Goal: Task Accomplishment & Management: Use online tool/utility

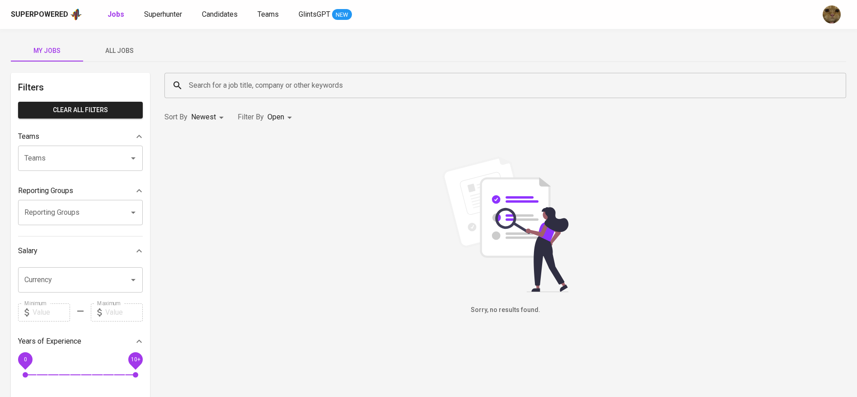
click at [104, 47] on span "All Jobs" at bounding box center [119, 50] width 61 height 11
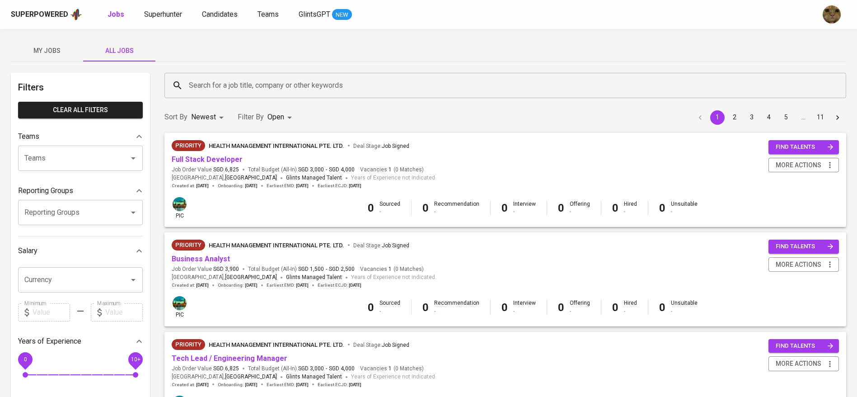
click at [212, 84] on input "Search for a job title, company or other keywords" at bounding box center [508, 85] width 642 height 17
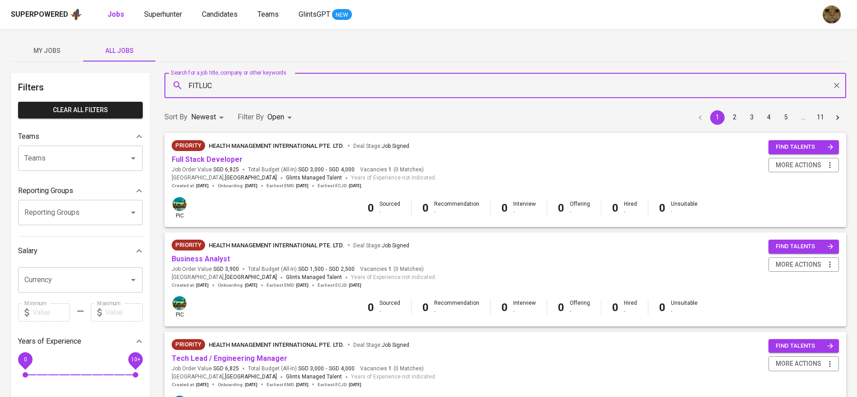
type input "FITLUC"
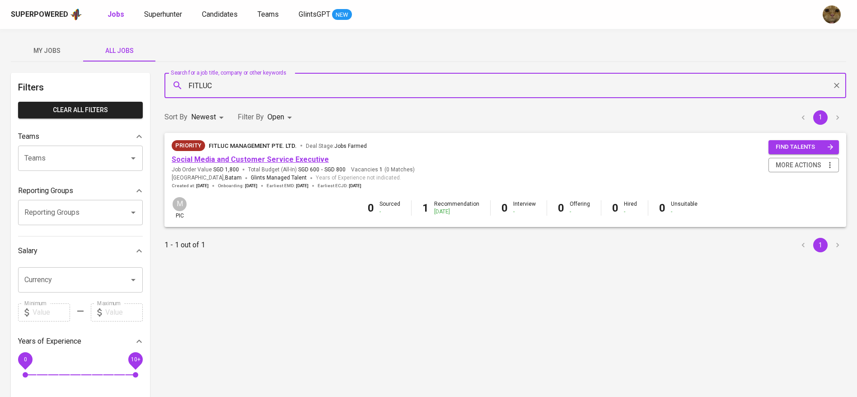
click at [223, 155] on link "Social Media and Customer Service Executive" at bounding box center [250, 159] width 157 height 9
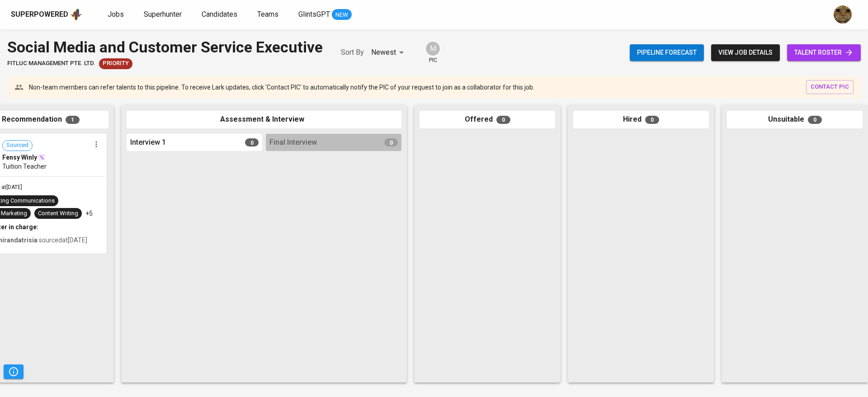
scroll to position [0, 208]
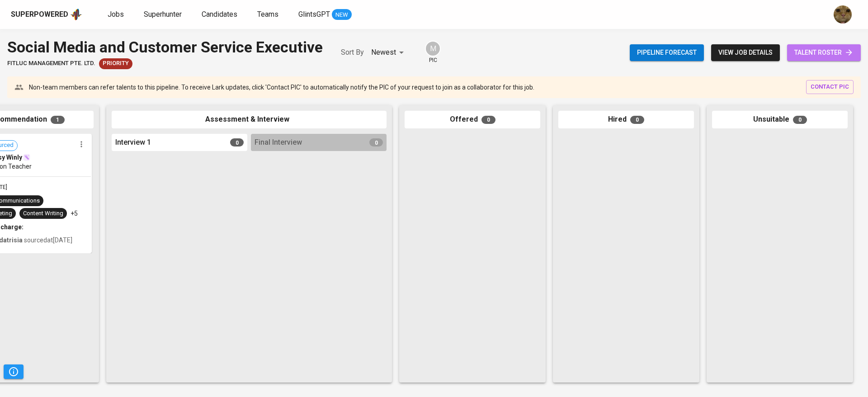
click at [800, 54] on span "talent roster" at bounding box center [823, 52] width 59 height 11
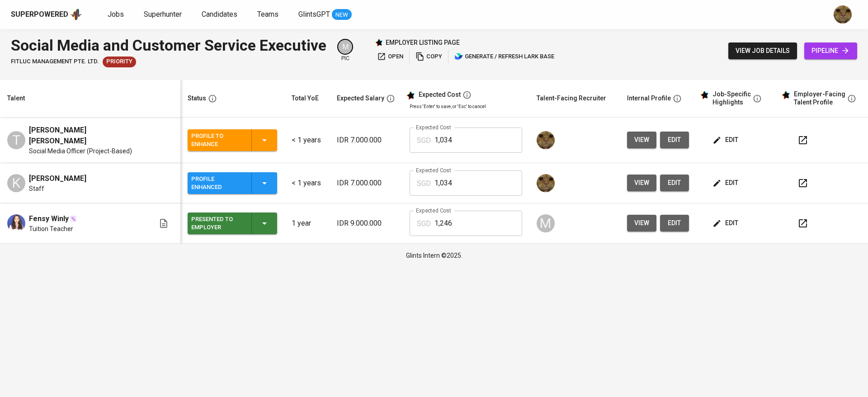
click at [806, 143] on icon "button" at bounding box center [802, 140] width 11 height 11
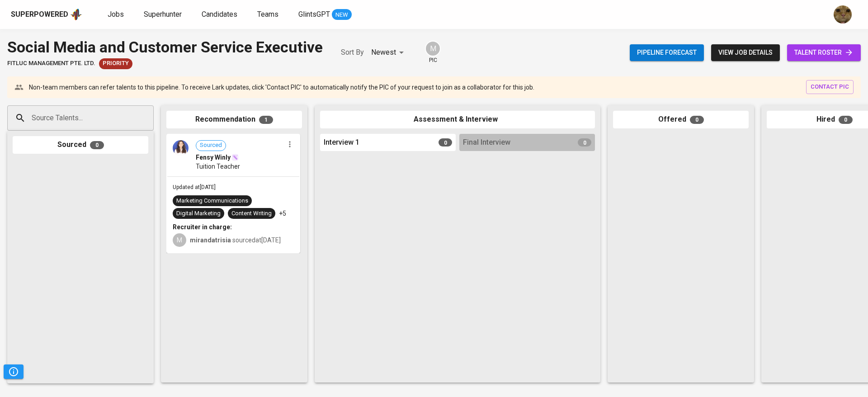
scroll to position [0, 208]
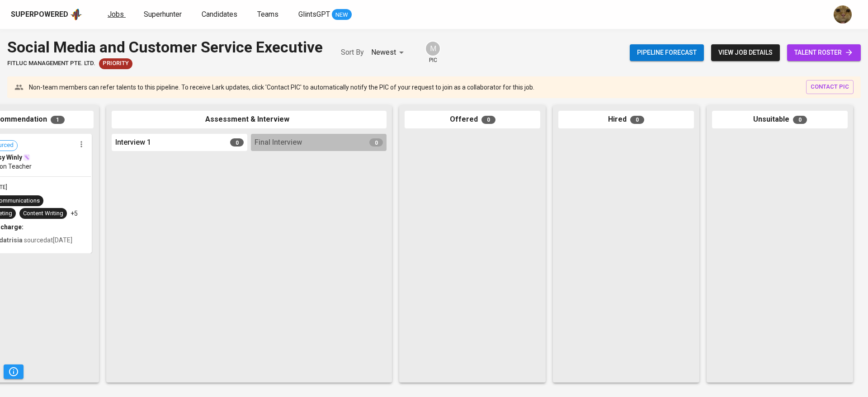
click at [116, 15] on span "Jobs" at bounding box center [116, 14] width 16 height 9
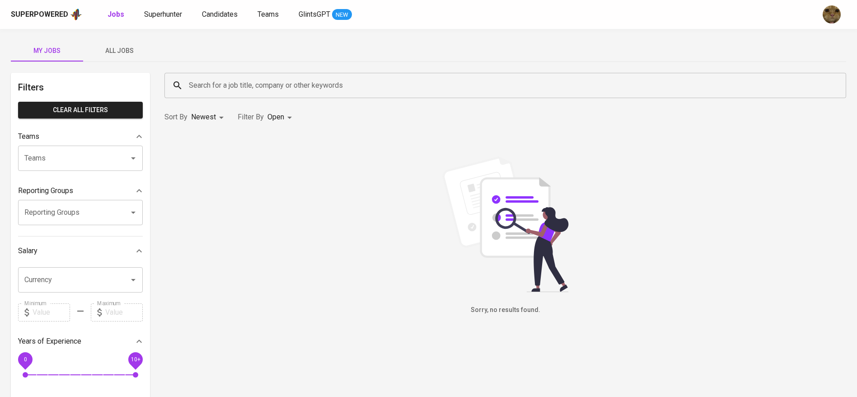
click at [108, 46] on span "All Jobs" at bounding box center [119, 50] width 61 height 11
click at [212, 81] on input "Search for a job title, company or other keywords" at bounding box center [508, 85] width 642 height 17
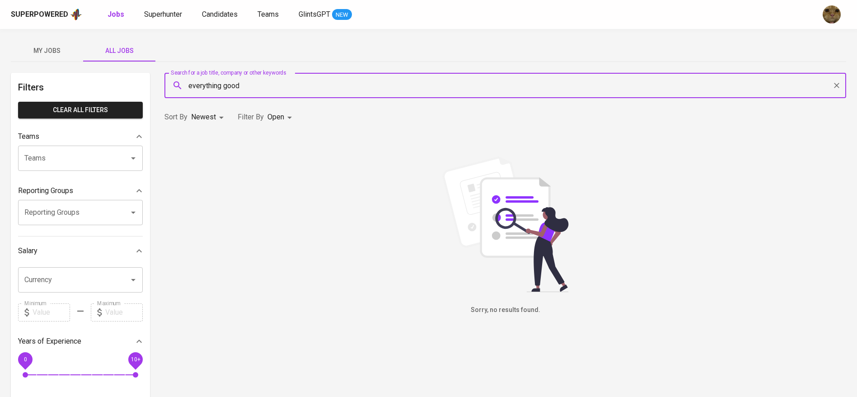
type input "everything good"
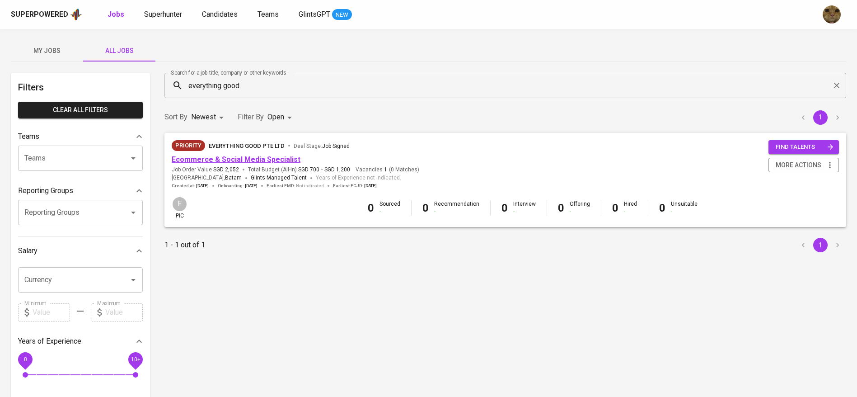
click at [230, 160] on link "Ecommerce & Social Media Specialist" at bounding box center [236, 159] width 129 height 9
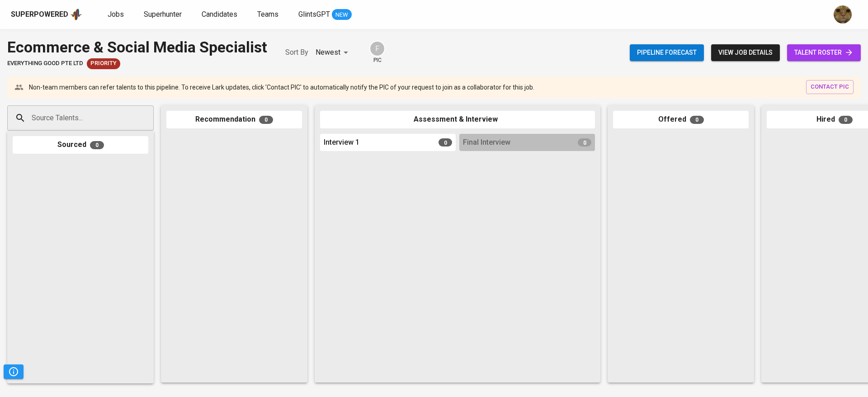
click at [803, 49] on span "talent roster" at bounding box center [823, 52] width 59 height 11
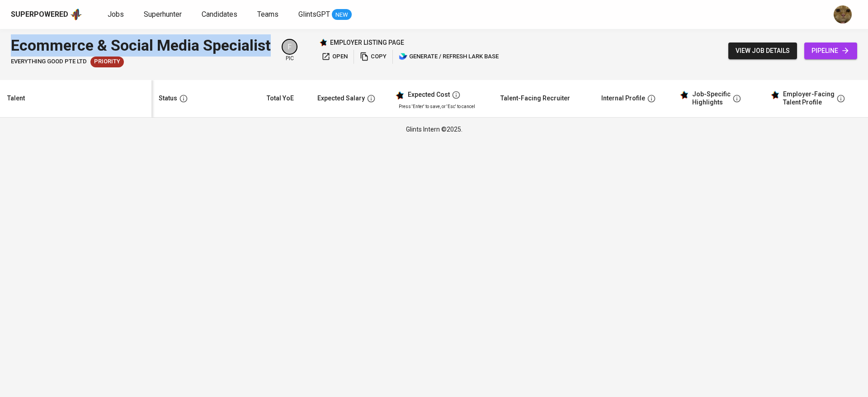
drag, startPoint x: 0, startPoint y: 45, endPoint x: 273, endPoint y: 46, distance: 273.0
click at [273, 46] on div "Ecommerce & Social Media Specialist Everything good Pte Ltd Priority F pic empl…" at bounding box center [434, 51] width 868 height 44
copy div "Ecommerce & Social Media Specialist"
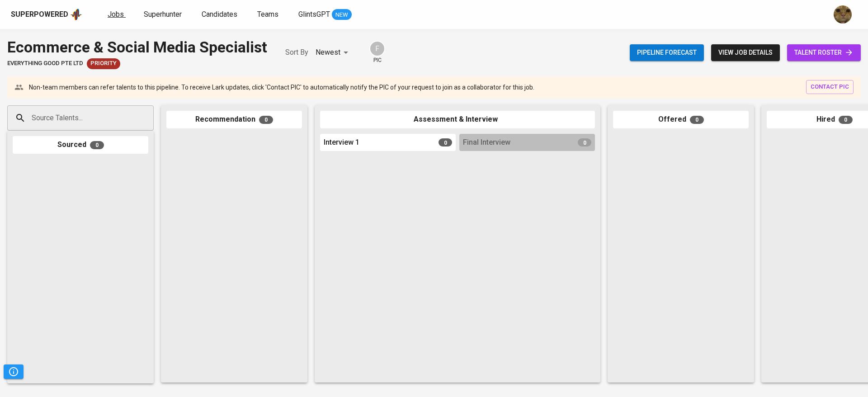
click at [121, 12] on span "Jobs" at bounding box center [116, 14] width 16 height 9
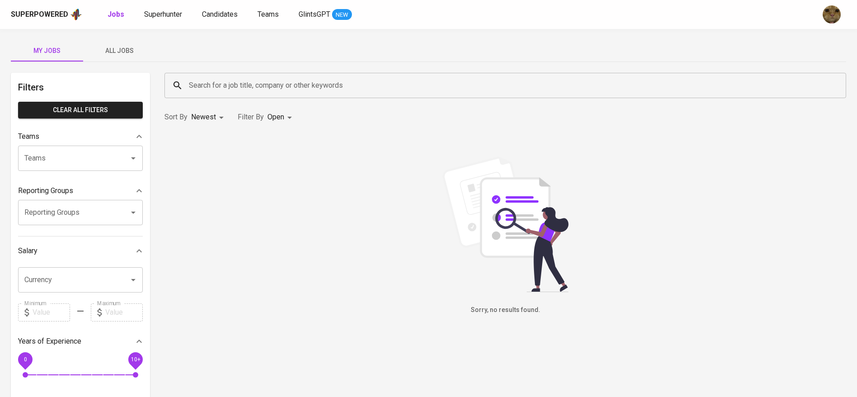
click at [122, 58] on button "All Jobs" at bounding box center [119, 51] width 72 height 22
click at [257, 79] on input "Search for a job title, company or other keywords" at bounding box center [508, 85] width 642 height 17
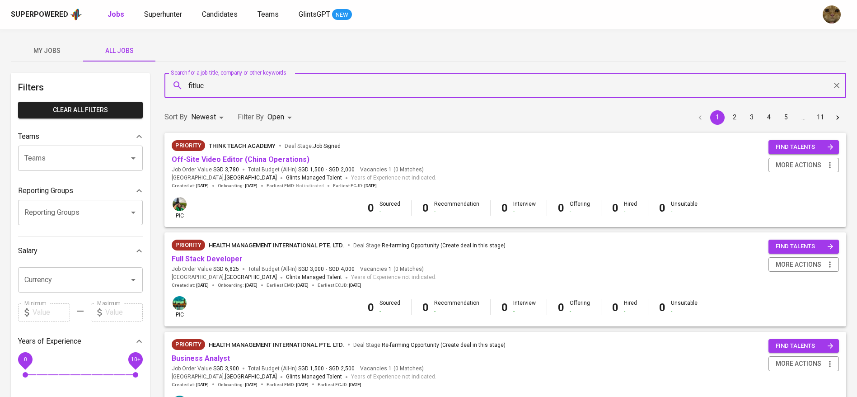
type input "fitluc"
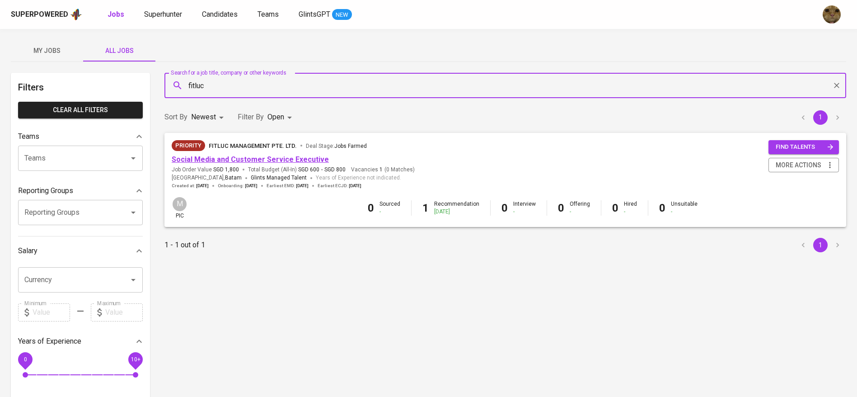
click at [247, 158] on link "Social Media and Customer Service Executive" at bounding box center [250, 159] width 157 height 9
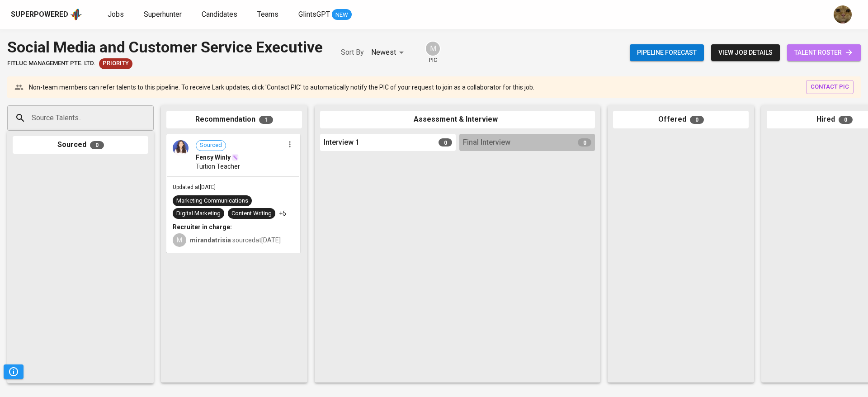
click at [809, 47] on span "talent roster" at bounding box center [823, 52] width 59 height 11
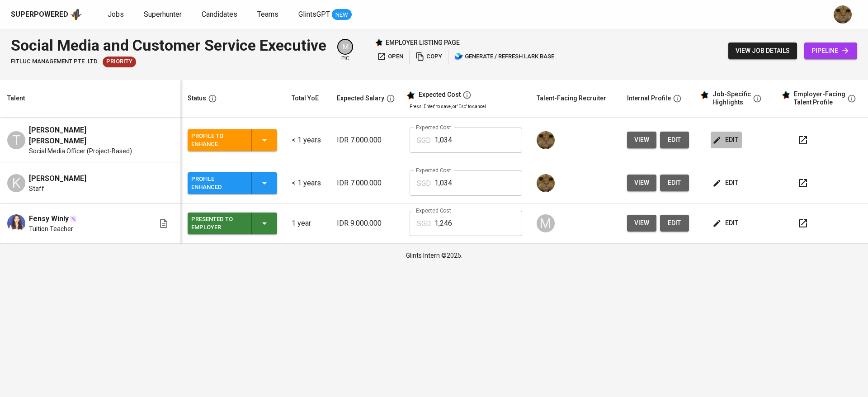
click at [725, 134] on span "edit" at bounding box center [726, 139] width 24 height 11
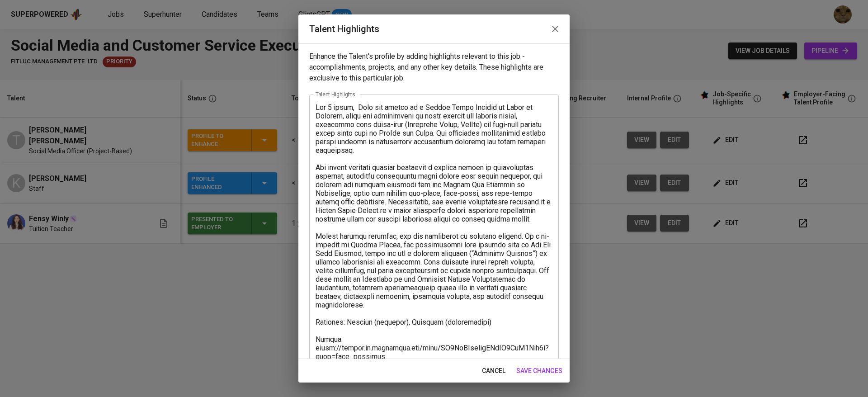
scroll to position [172, 0]
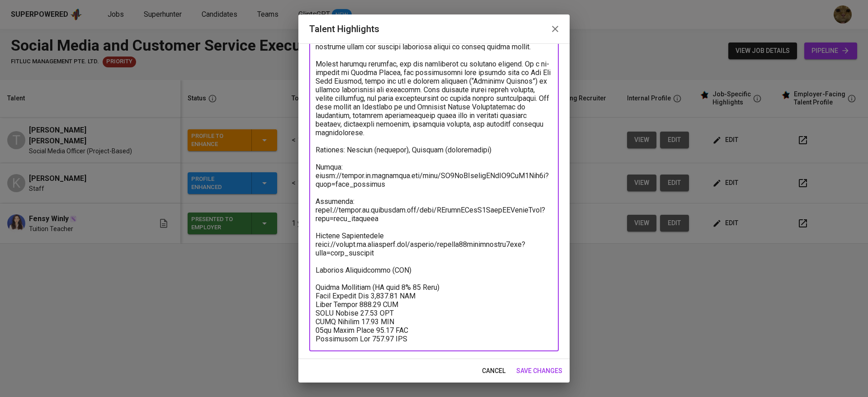
click at [415, 275] on textarea at bounding box center [433, 137] width 237 height 412
drag, startPoint x: 406, startPoint y: 264, endPoint x: 394, endPoint y: 265, distance: 12.2
click at [394, 265] on textarea at bounding box center [433, 137] width 237 height 412
drag, startPoint x: 406, startPoint y: 268, endPoint x: 389, endPoint y: 269, distance: 17.7
click at [389, 269] on textarea at bounding box center [433, 137] width 237 height 412
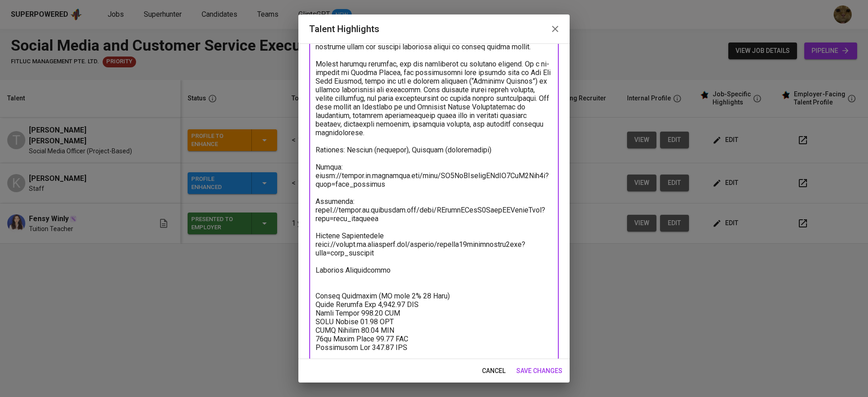
paste textarea "https://glints.sg.larksuite.com/file/YGPzbSnj8ovJOGxUUF8l7Jcggfe?from=from_copy…"
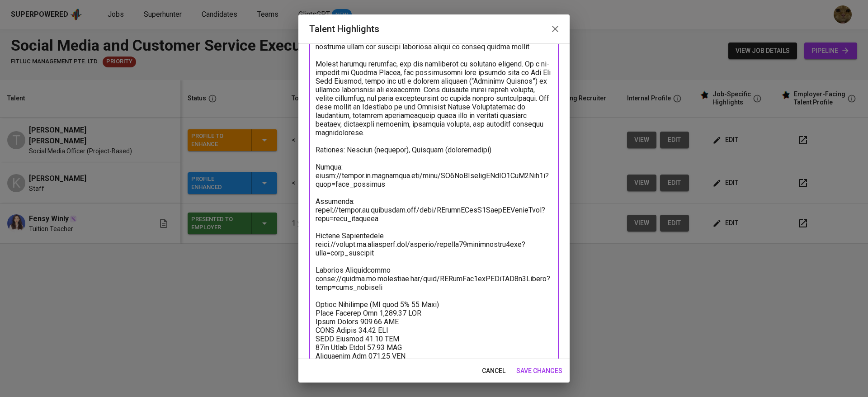
scroll to position [189, 0]
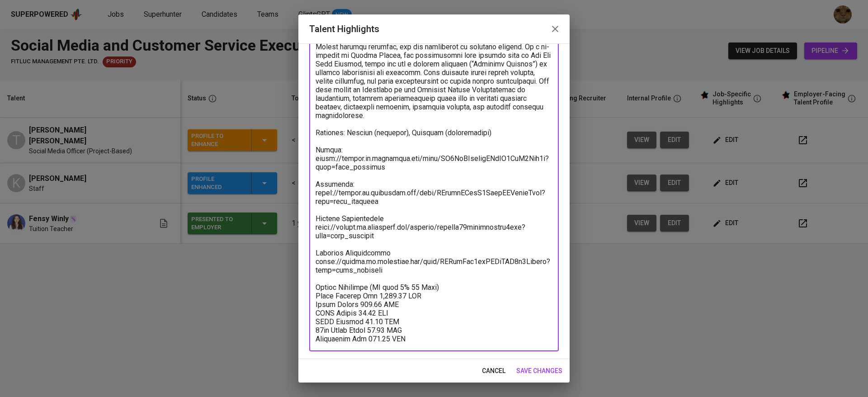
type textarea "For 2 years, Theo she served as a Social Media Officer at House of Leaders, whe…"
click at [526, 367] on span "save changes" at bounding box center [539, 370] width 46 height 11
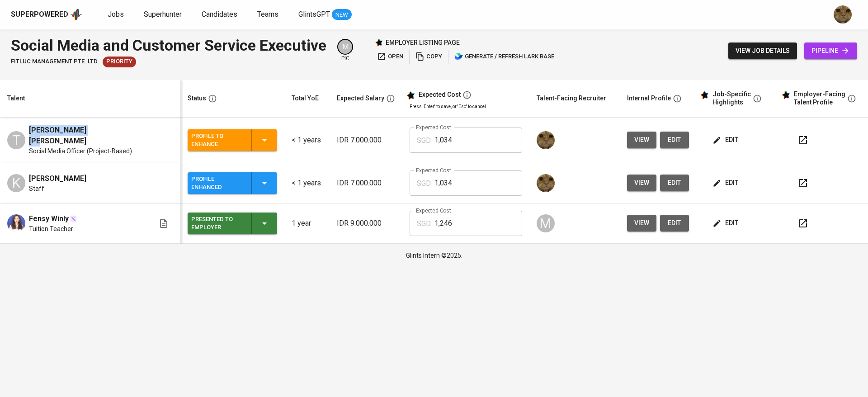
copy span "Theodora Esthella"
drag, startPoint x: 27, startPoint y: 130, endPoint x: 95, endPoint y: 131, distance: 68.3
click at [95, 131] on div "T Theodora Esthella Social Media Officer (Project-Based)" at bounding box center [80, 140] width 147 height 31
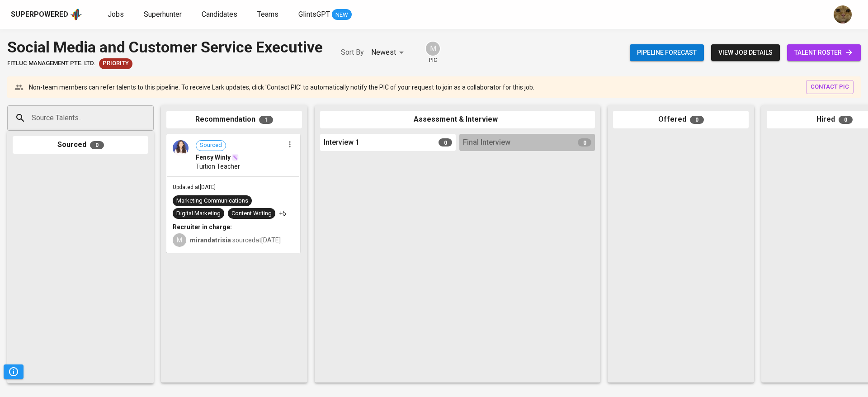
click at [99, 120] on input "Source Talents..." at bounding box center [76, 117] width 95 height 17
paste input "Theodora Esthella"
type input "Theodora Esthella"
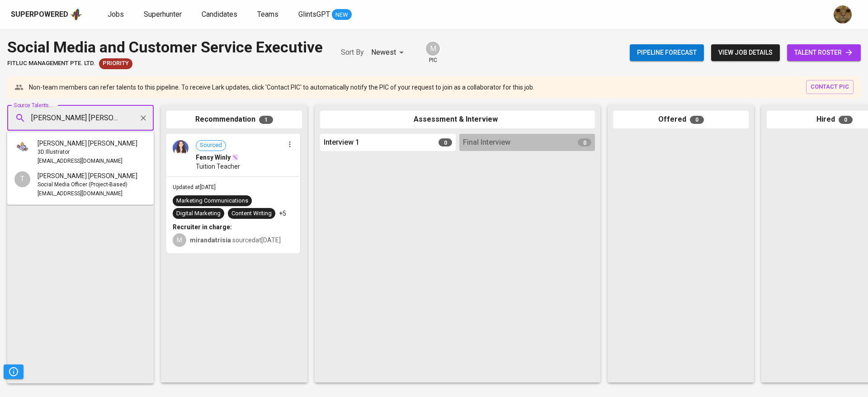
click at [61, 150] on span "3D Illustrator" at bounding box center [54, 152] width 32 height 9
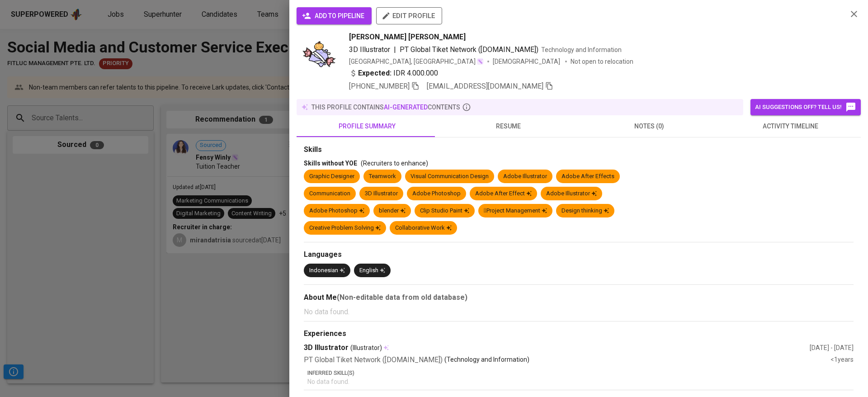
click at [848, 16] on icon "button" at bounding box center [853, 14] width 11 height 11
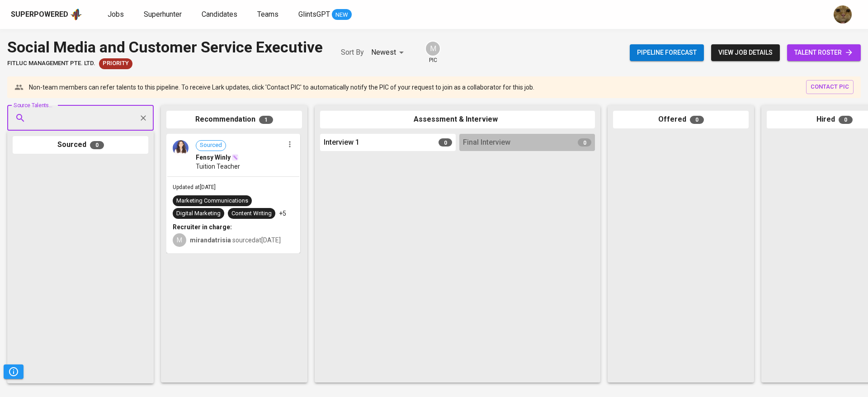
paste input "Theodora Esthella"
type input "Theodora Esthella"
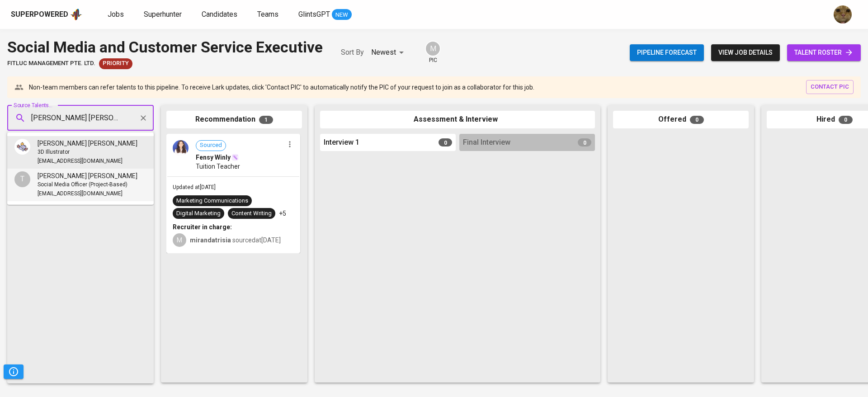
click at [56, 179] on span "Theodora Esthella" at bounding box center [88, 175] width 100 height 9
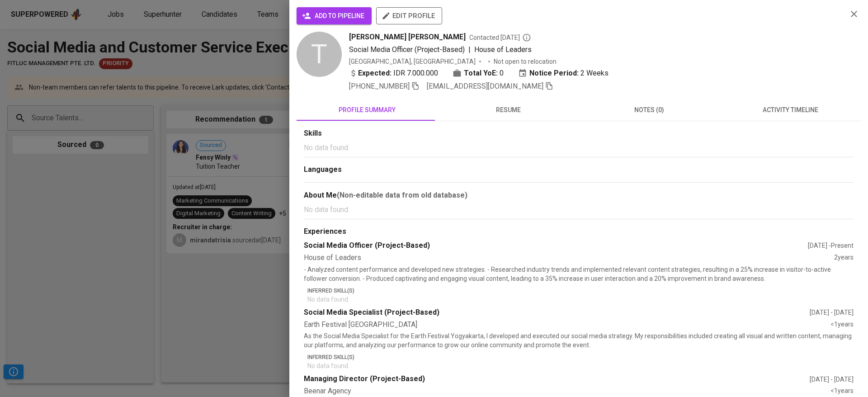
click at [320, 14] on span "add to pipeline" at bounding box center [334, 15] width 61 height 11
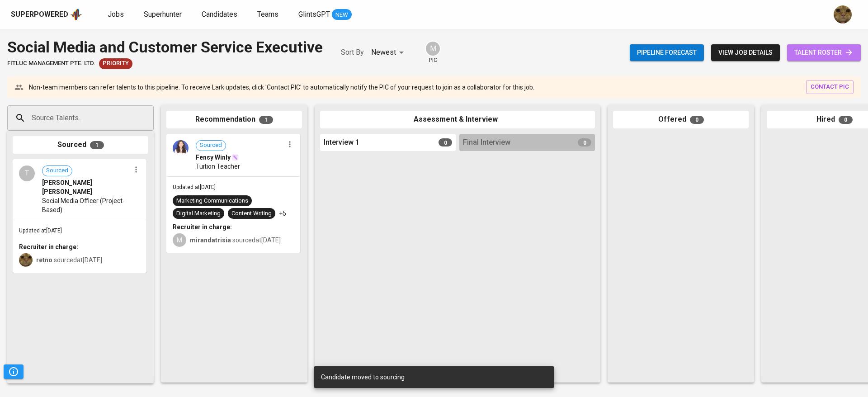
click at [801, 47] on span "talent roster" at bounding box center [823, 52] width 59 height 11
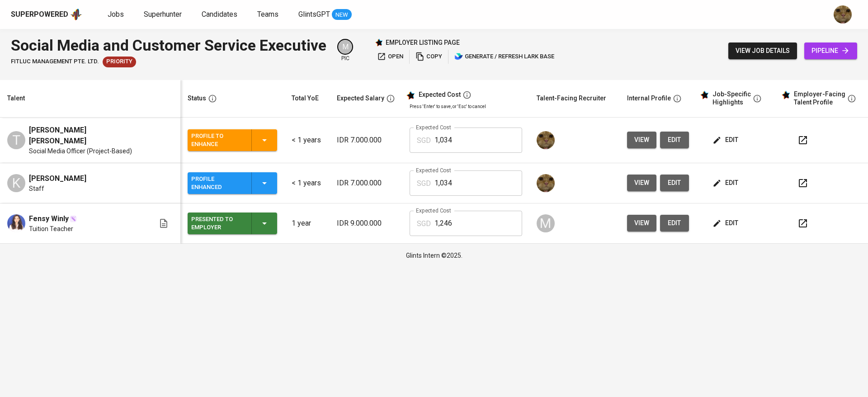
click at [256, 150] on td "Profile to Enhance" at bounding box center [232, 141] width 104 height 46
click at [257, 146] on div "Profile to Enhance" at bounding box center [232, 140] width 82 height 22
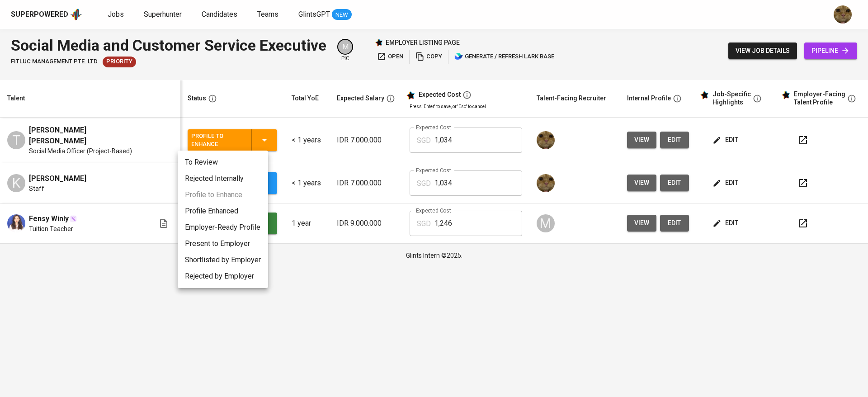
click at [233, 216] on li "Profile Enhanced" at bounding box center [223, 211] width 90 height 16
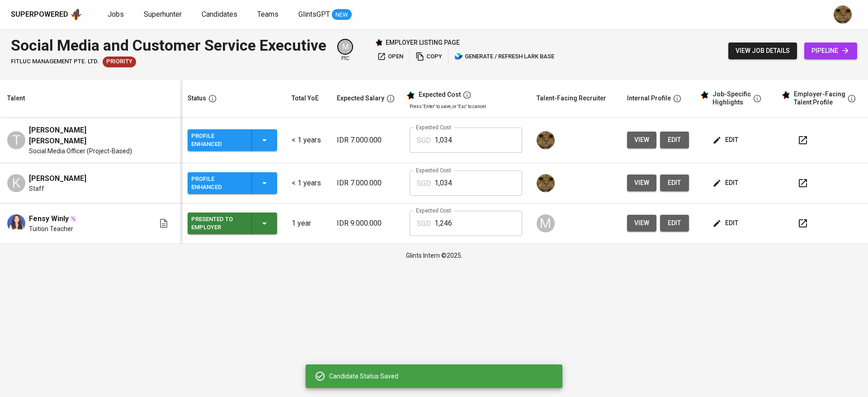
click at [85, 153] on td "T Theodora Esthella Social Media Officer (Project-Based)" at bounding box center [90, 141] width 180 height 46
drag, startPoint x: 24, startPoint y: 175, endPoint x: 80, endPoint y: 169, distance: 55.5
click at [80, 173] on div "K Kenny Lingga Staff" at bounding box center [80, 183] width 147 height 20
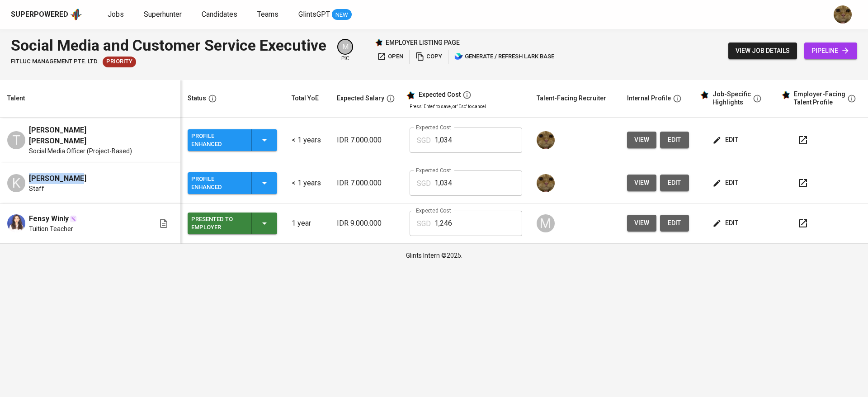
drag, startPoint x: 75, startPoint y: 172, endPoint x: 28, endPoint y: 171, distance: 47.0
click at [28, 173] on div "K Kenny Lingga Staff" at bounding box center [80, 183] width 147 height 20
copy span "Kenny Lingga"
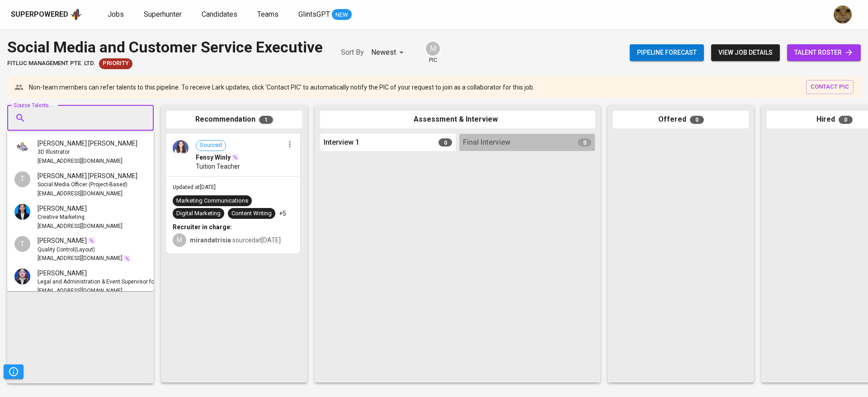
click at [65, 122] on input "Source Talents..." at bounding box center [76, 117] width 95 height 17
paste input "Kenny Lingga"
type input "Kenny Lingga"
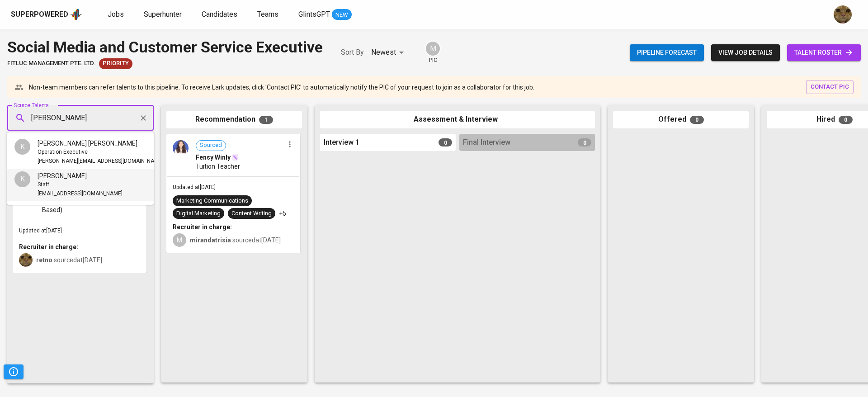
click at [76, 188] on div "Staff" at bounding box center [80, 184] width 85 height 9
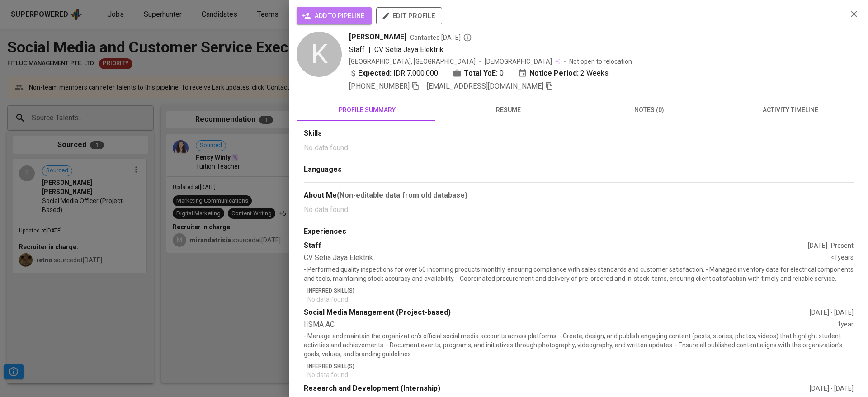
click at [324, 19] on span "add to pipeline" at bounding box center [334, 15] width 61 height 11
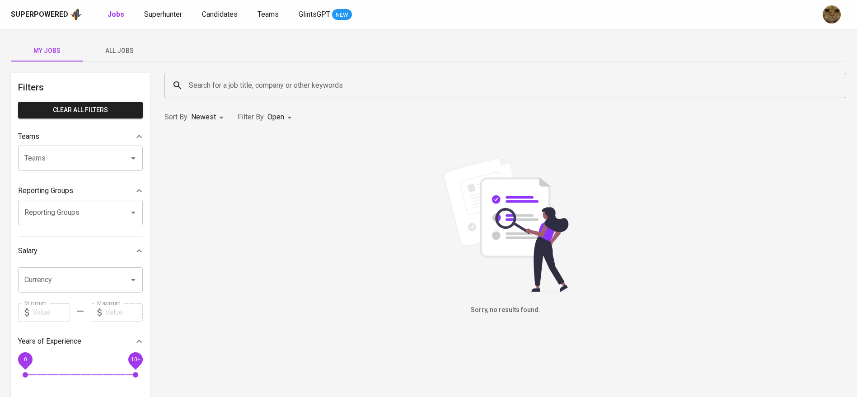
click at [229, 22] on div "Superpowered Jobs Superhunter Candidates Teams GlintsGPT NEW" at bounding box center [428, 14] width 857 height 29
click at [222, 16] on span "Candidates" at bounding box center [220, 14] width 36 height 9
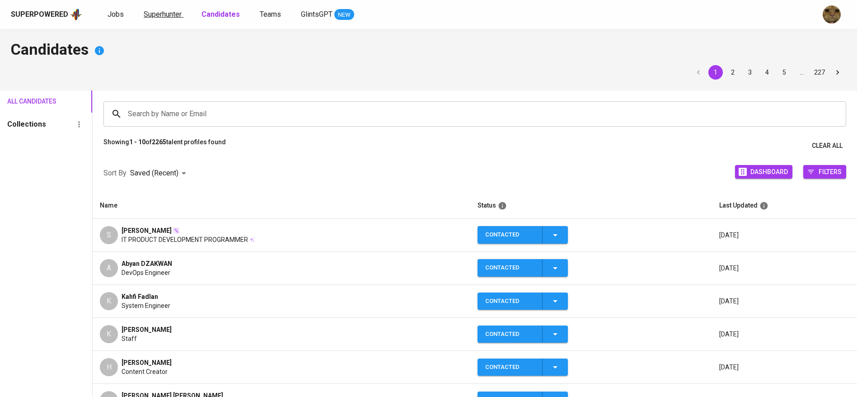
click at [175, 15] on span "Superhunter" at bounding box center [163, 14] width 38 height 9
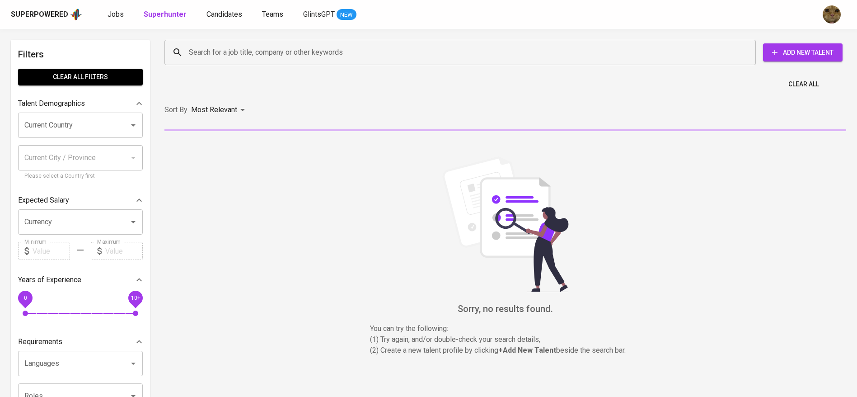
click at [218, 43] on div "Search for a job title, company or other keywords" at bounding box center [461, 52] width 592 height 25
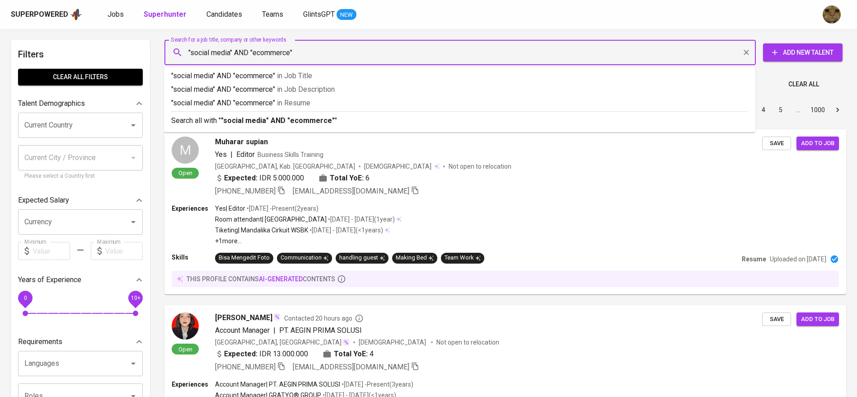
click at [191, 52] on input ""social media" AND "ecommerce"" at bounding box center [463, 52] width 552 height 17
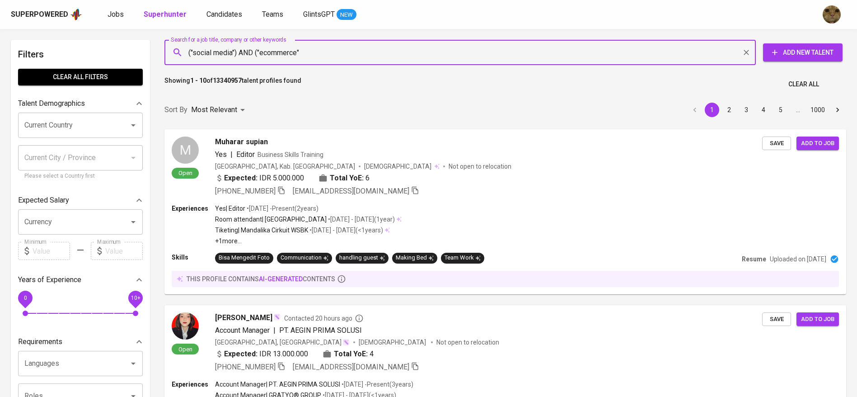
type input "("social media") AND ("ecommerce")"
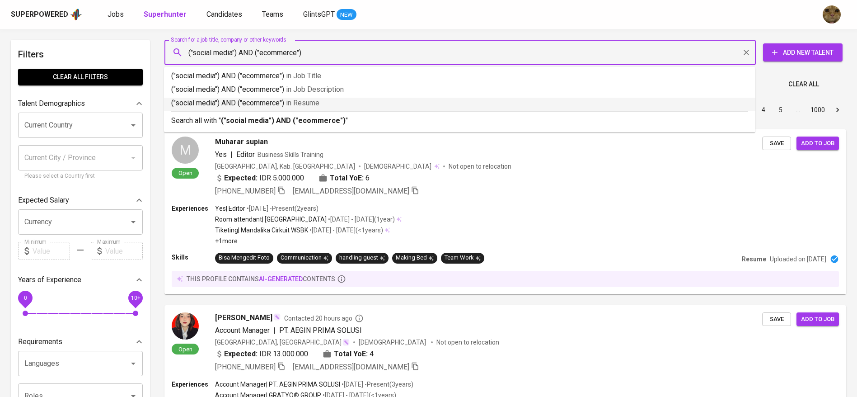
click at [258, 108] on li "("social media") AND ("ecommerce") in Resume" at bounding box center [460, 105] width 592 height 14
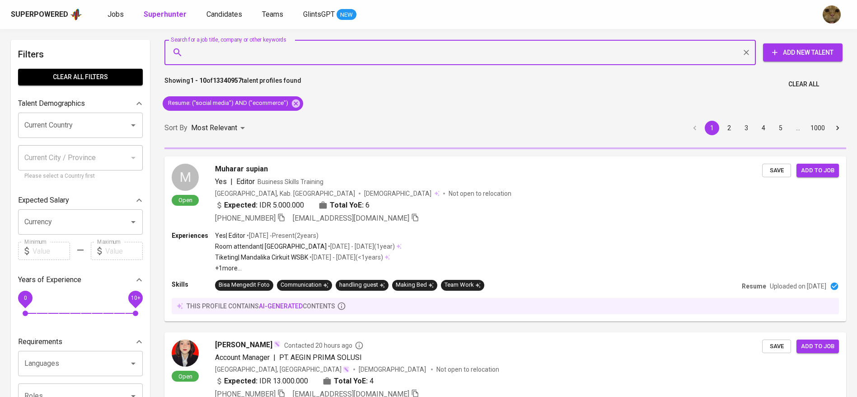
click at [125, 125] on div at bounding box center [127, 125] width 24 height 13
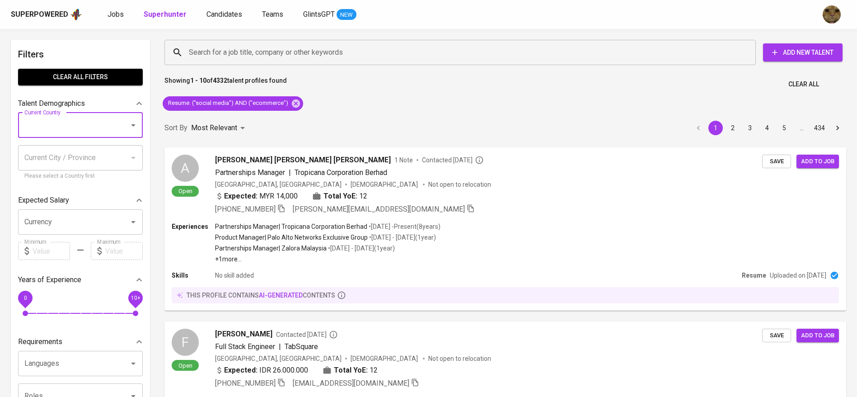
click at [96, 120] on input "Current Country" at bounding box center [67, 125] width 91 height 17
click at [68, 148] on li "[GEOGRAPHIC_DATA]" at bounding box center [80, 151] width 125 height 16
type input "[GEOGRAPHIC_DATA]"
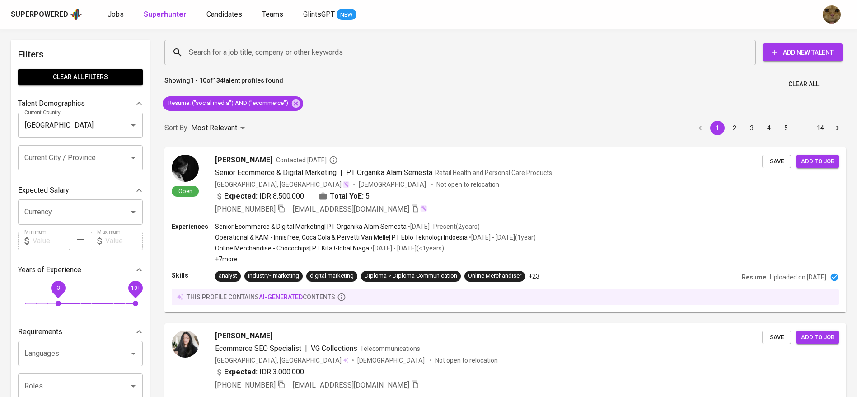
drag, startPoint x: 24, startPoint y: 296, endPoint x: 54, endPoint y: 299, distance: 30.9
click at [56, 301] on span "3" at bounding box center [58, 303] width 5 height 5
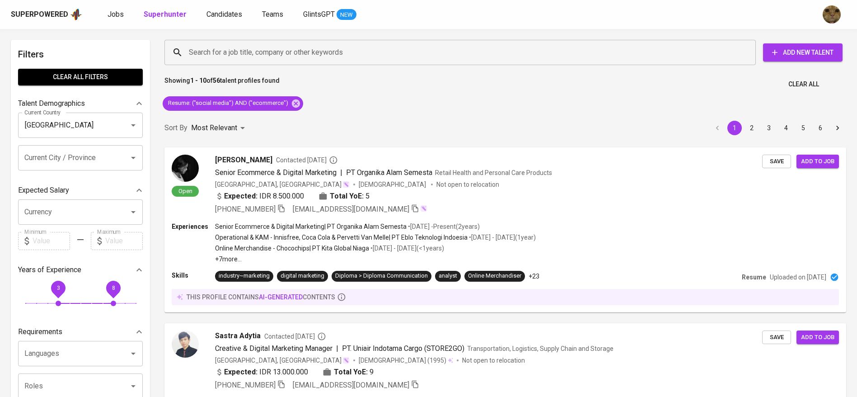
drag, startPoint x: 134, startPoint y: 291, endPoint x: 118, endPoint y: 293, distance: 15.6
click at [118, 293] on span "8" at bounding box center [113, 288] width 14 height 14
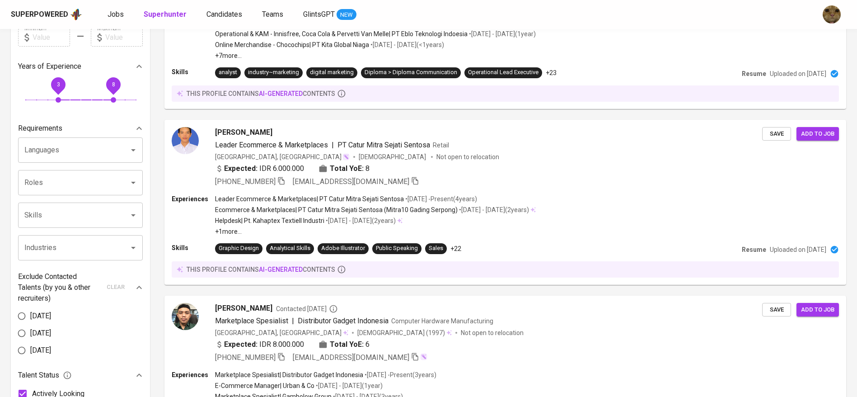
scroll to position [814, 0]
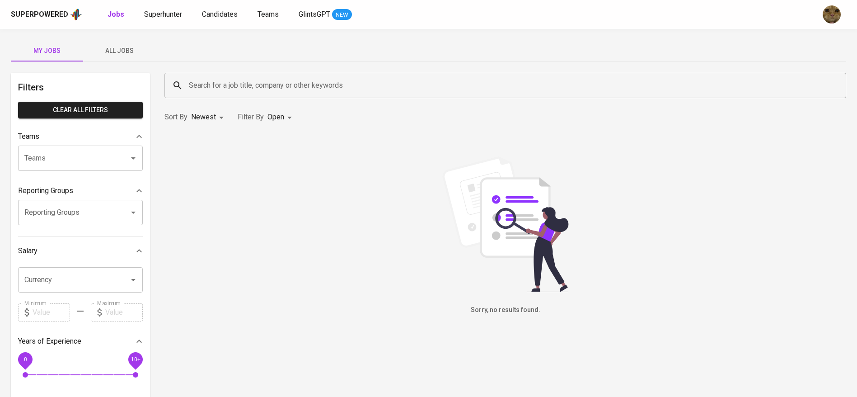
click at [118, 45] on span "All Jobs" at bounding box center [119, 50] width 61 height 11
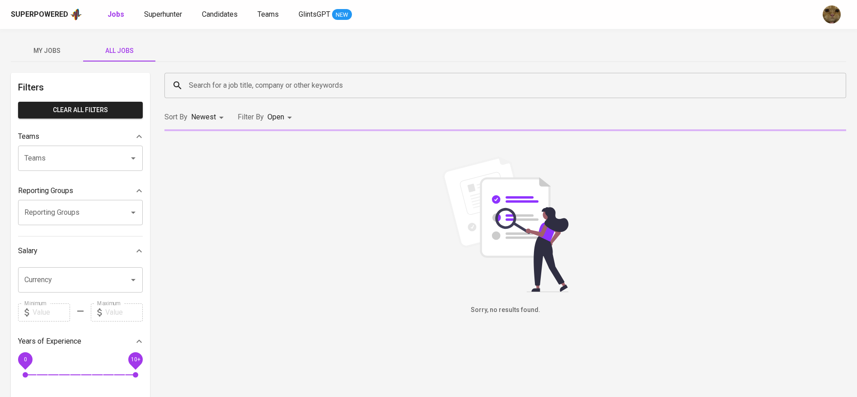
click at [239, 60] on div "My Jobs All Jobs" at bounding box center [429, 51] width 836 height 22
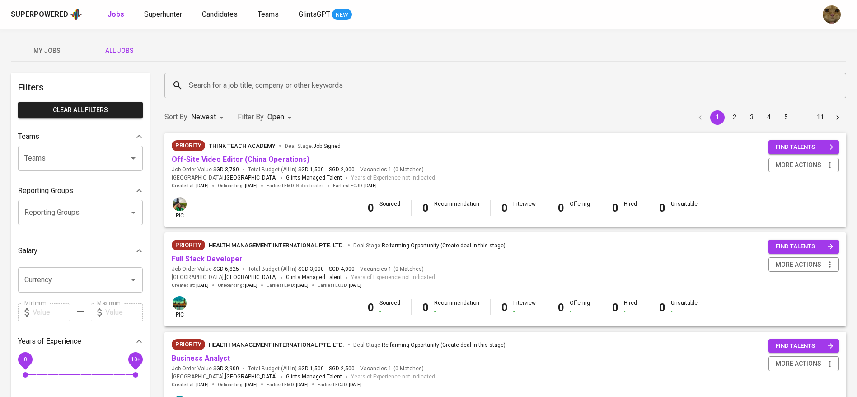
click at [247, 109] on div "Filter By Open OPEN" at bounding box center [266, 117] width 57 height 17
click at [236, 99] on div "Search for a job title, company or other keywords Search for a job title, compa…" at bounding box center [505, 85] width 693 height 36
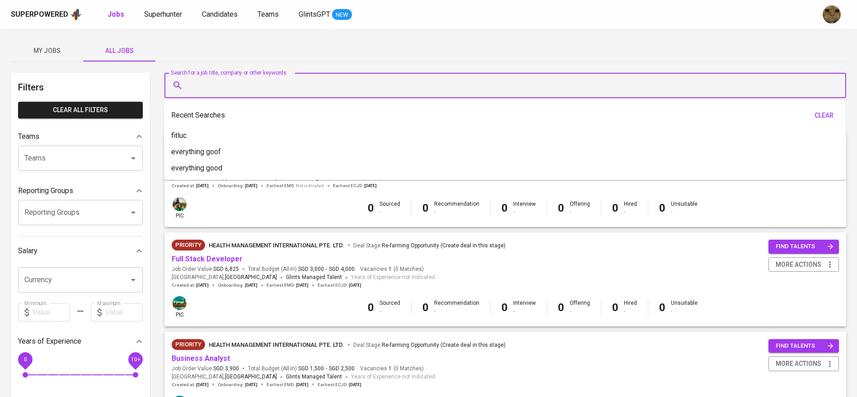
click at [228, 93] on input "Search for a job title, company or other keywords" at bounding box center [508, 85] width 642 height 17
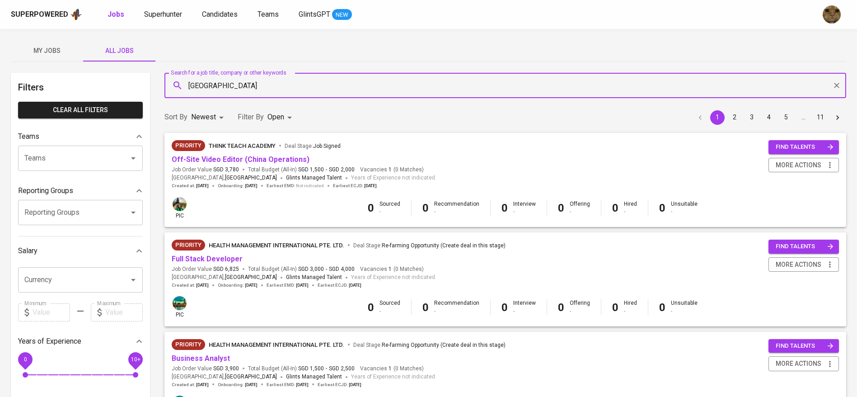
type input "[GEOGRAPHIC_DATA]"
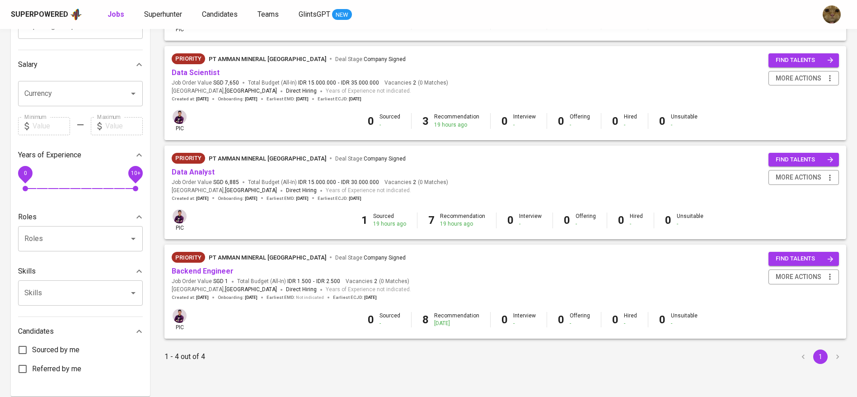
scroll to position [203, 0]
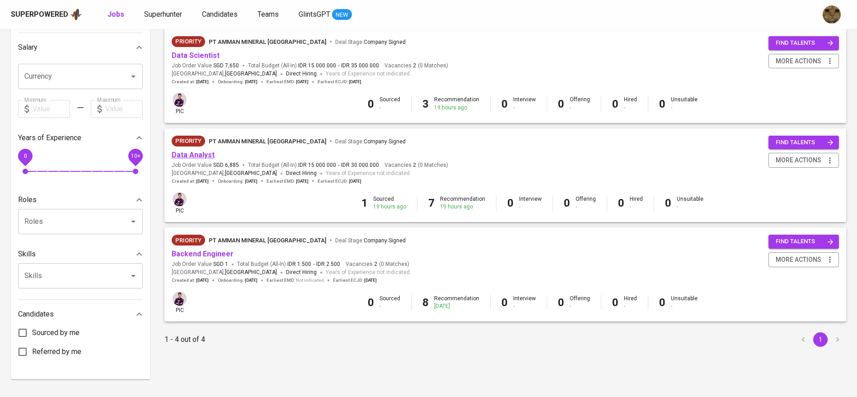
click at [181, 153] on link "Data Analyst" at bounding box center [193, 154] width 43 height 9
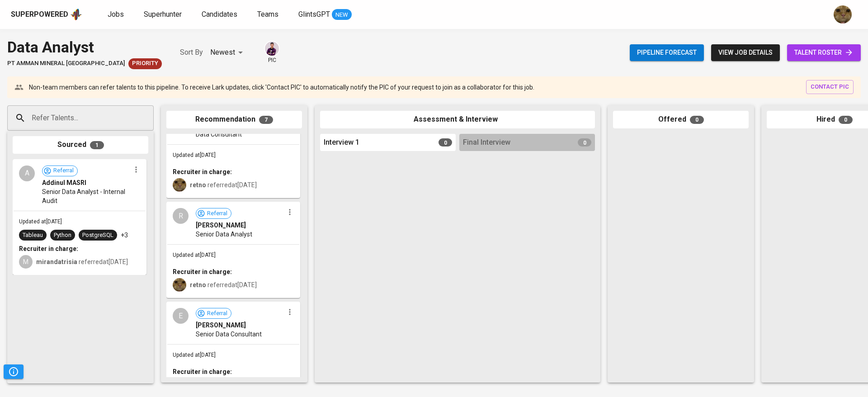
scroll to position [546, 0]
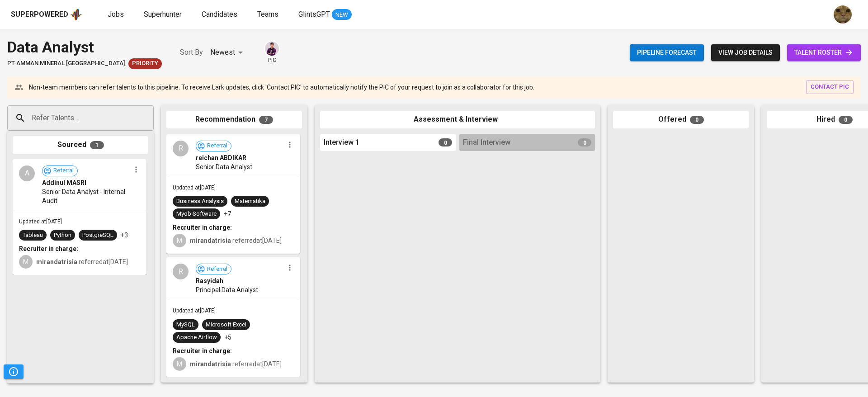
click at [823, 47] on span "talent roster" at bounding box center [823, 52] width 59 height 11
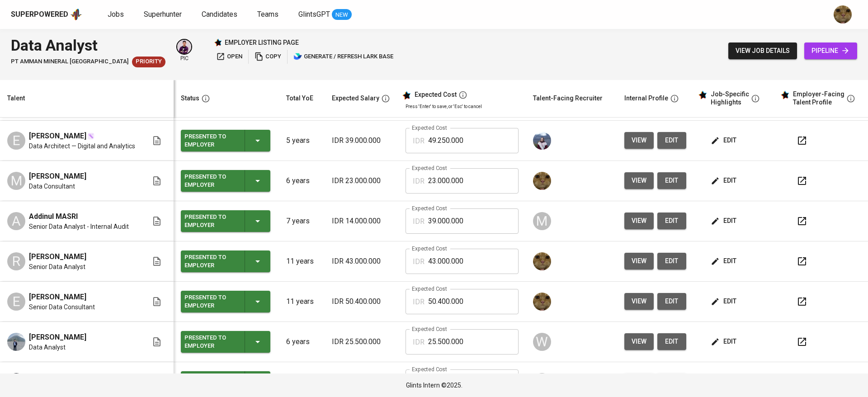
scroll to position [147, 0]
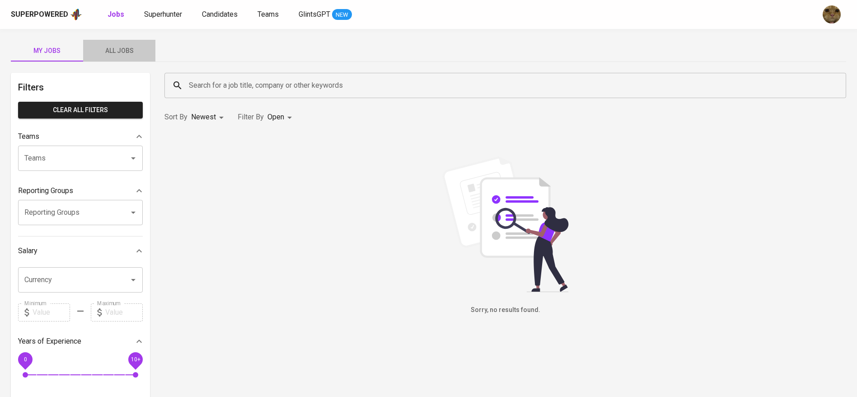
click at [127, 46] on span "All Jobs" at bounding box center [119, 50] width 61 height 11
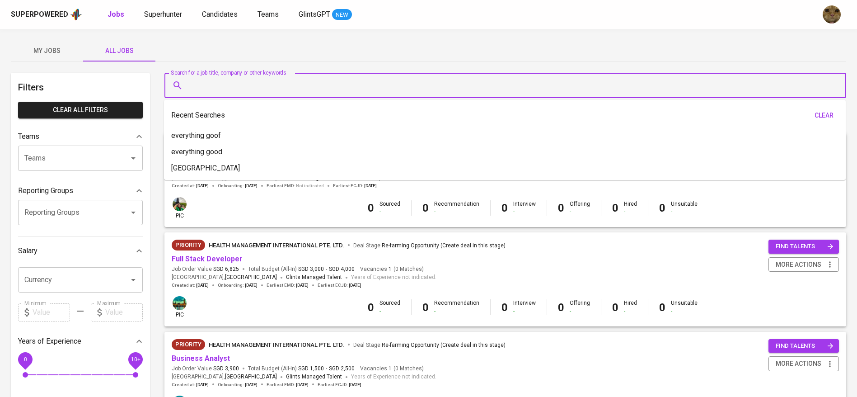
click at [239, 88] on input "Search for a job title, company or other keywords" at bounding box center [508, 85] width 642 height 17
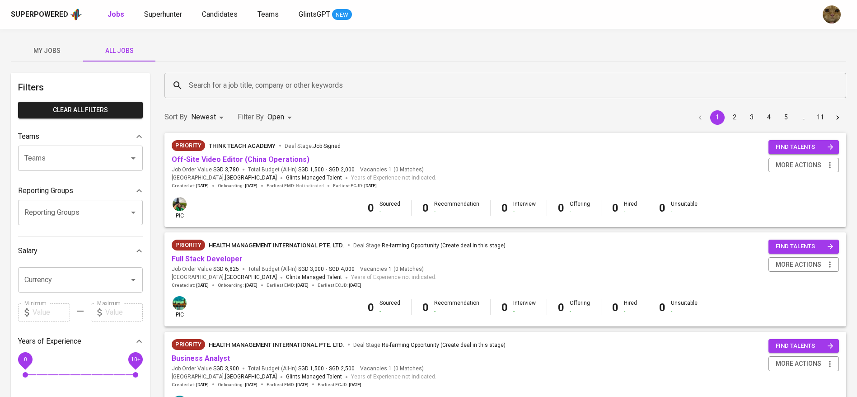
click at [227, 85] on input "Search for a job title, company or other keywords" at bounding box center [508, 85] width 642 height 17
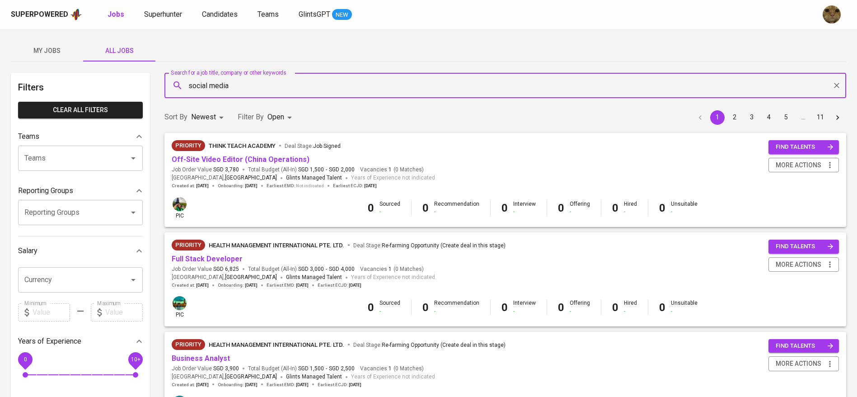
type input "social media"
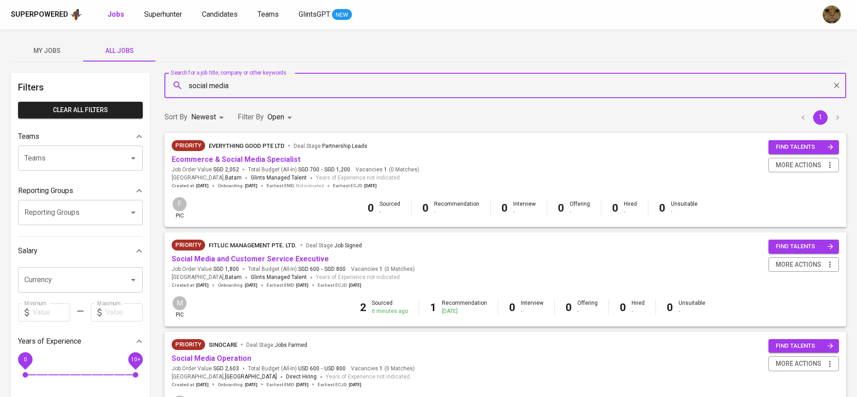
click at [283, 112] on body "Superpowered Jobs Superhunter Candidates Teams GlintsGPT NEW My Jobs All Jobs F…" at bounding box center [428, 308] width 857 height 617
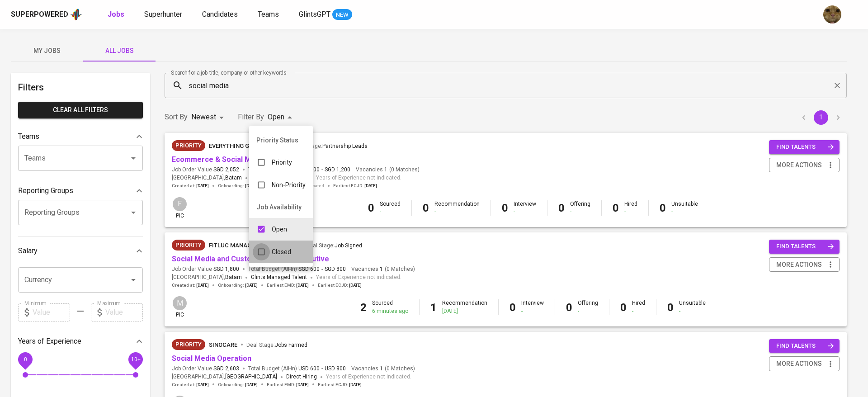
click at [269, 254] on input "checkbox" at bounding box center [261, 251] width 17 height 17
checkbox input "true"
type input "OPEN,CLOSE"
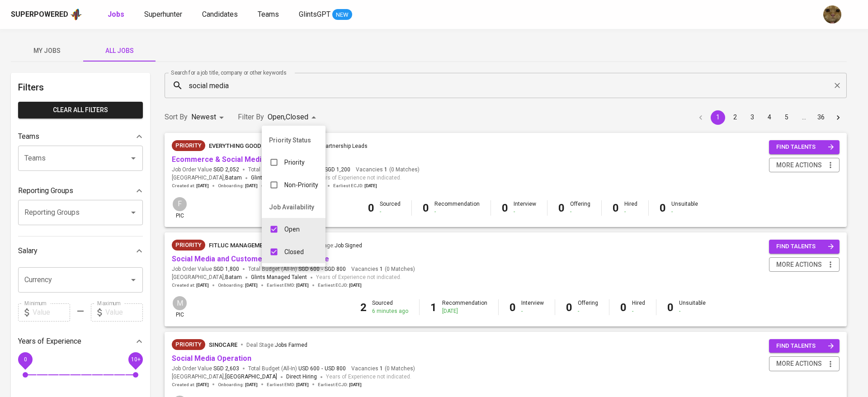
click at [369, 126] on div at bounding box center [434, 198] width 868 height 397
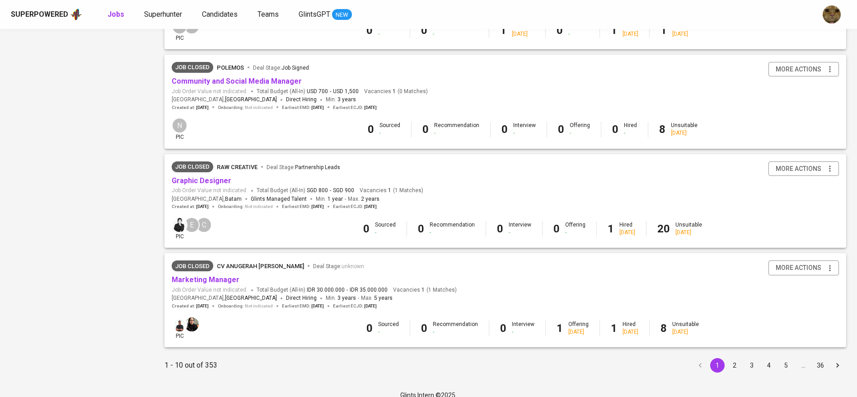
scroll to position [788, 0]
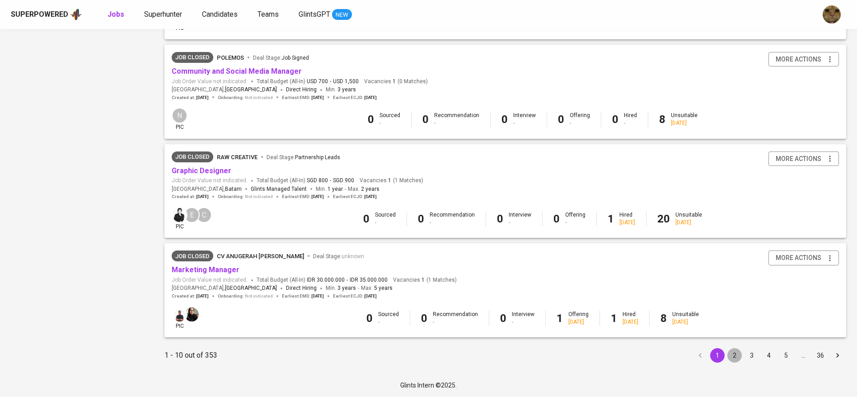
click at [735, 357] on button "2" at bounding box center [735, 355] width 14 height 14
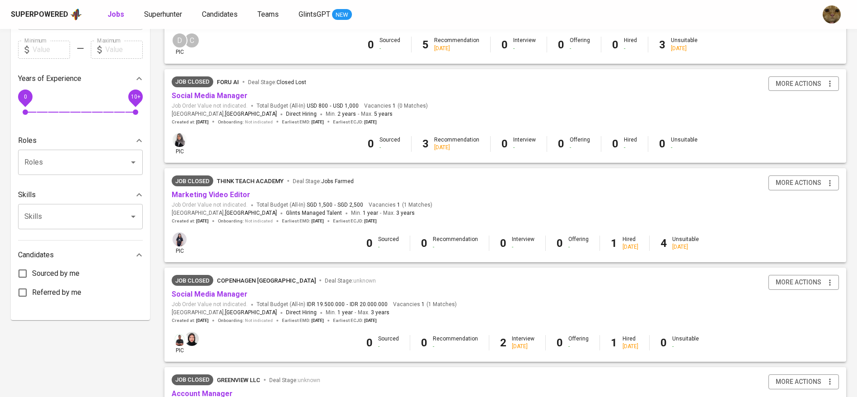
scroll to position [271, 0]
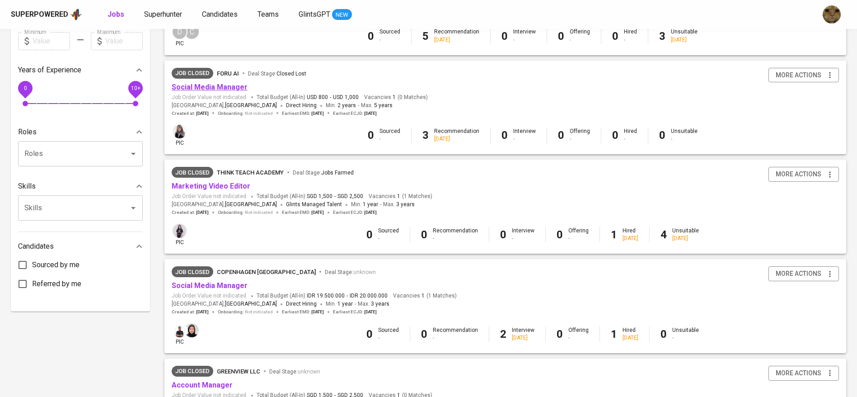
click at [193, 89] on link "Social Media Manager" at bounding box center [210, 87] width 76 height 9
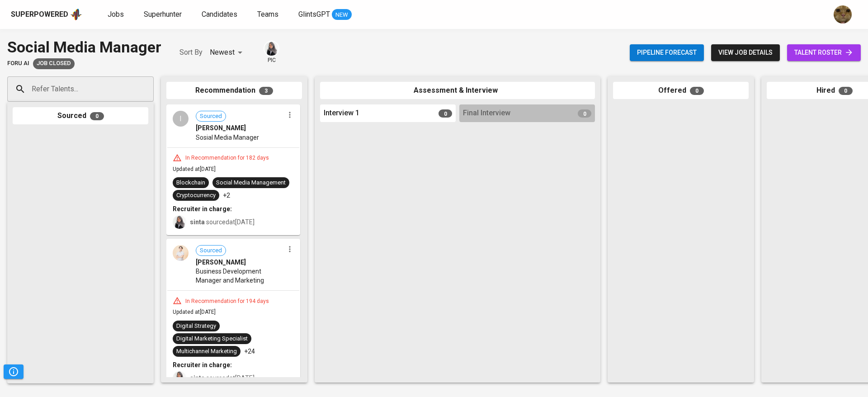
click at [833, 61] on div "Pipeline forecast view job details talent roster" at bounding box center [745, 52] width 231 height 33
click at [828, 52] on span "talent roster" at bounding box center [823, 52] width 59 height 11
click at [172, 11] on span "Superhunter" at bounding box center [163, 14] width 38 height 9
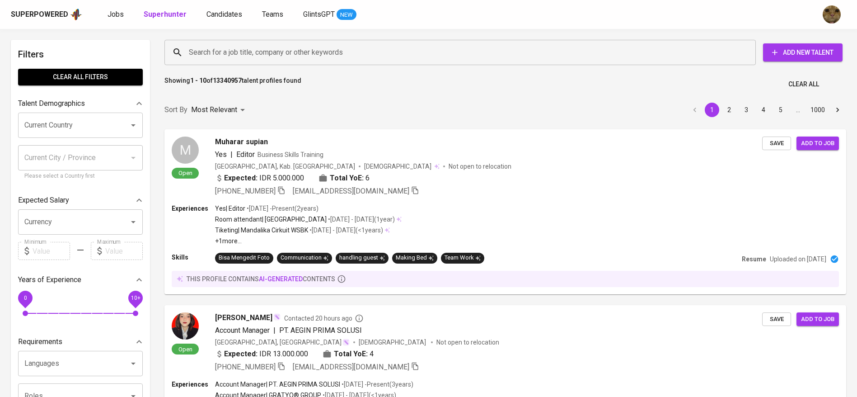
click at [240, 64] on div "Search for a job title, company or other keywords" at bounding box center [461, 52] width 592 height 25
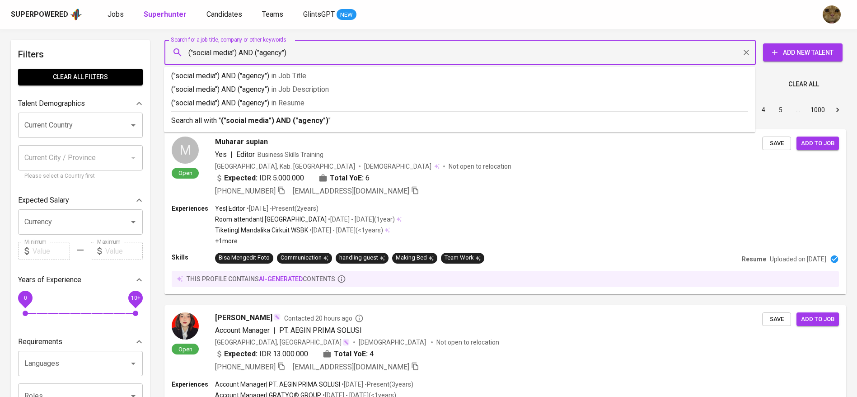
type input "("social media") AND ("agency")"
drag, startPoint x: 251, startPoint y: 118, endPoint x: 290, endPoint y: 33, distance: 93.4
click at [251, 119] on b "("social media") AND ("agency")" at bounding box center [275, 120] width 108 height 9
click at [28, 310] on span "0" at bounding box center [25, 312] width 5 height 5
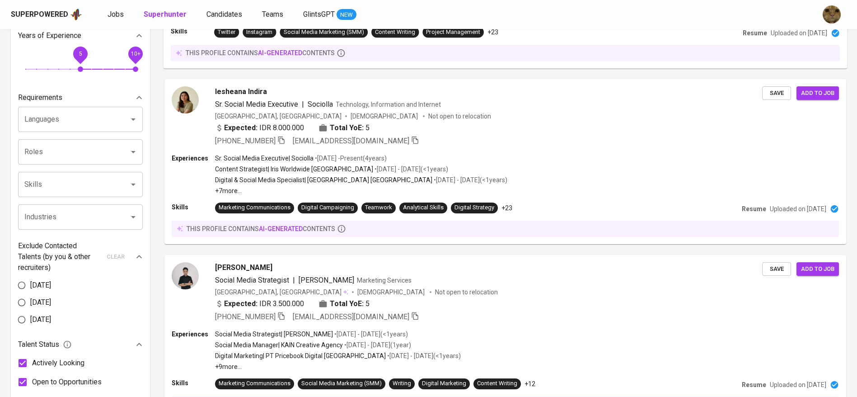
scroll to position [328, 0]
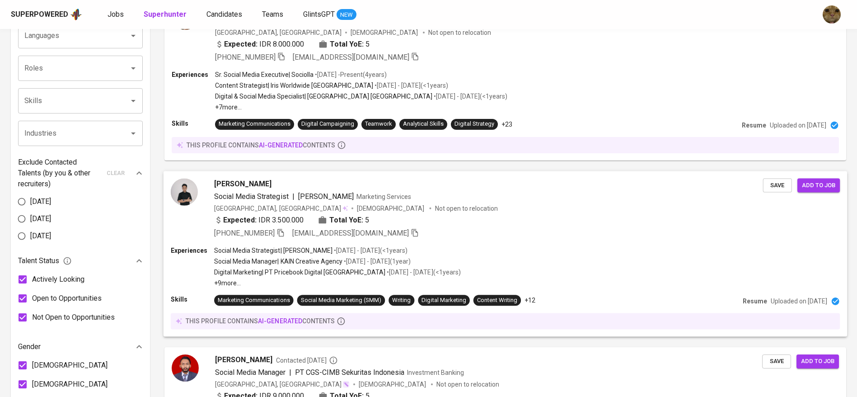
click at [252, 254] on p "Social Media Strategist | Ajita" at bounding box center [273, 250] width 118 height 9
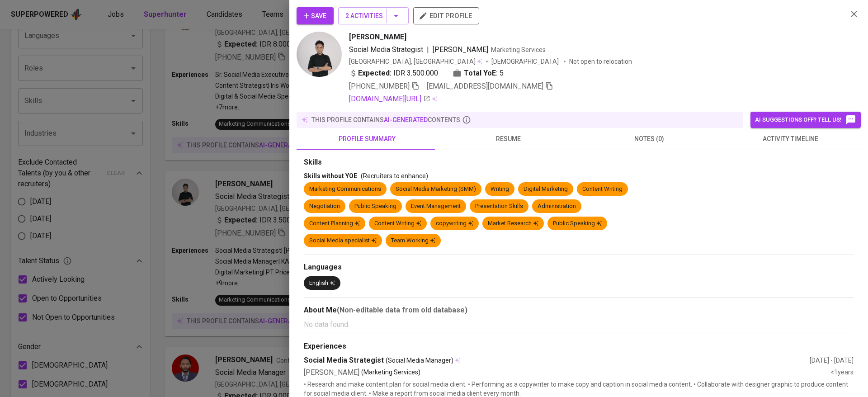
click at [225, 236] on div at bounding box center [434, 198] width 868 height 397
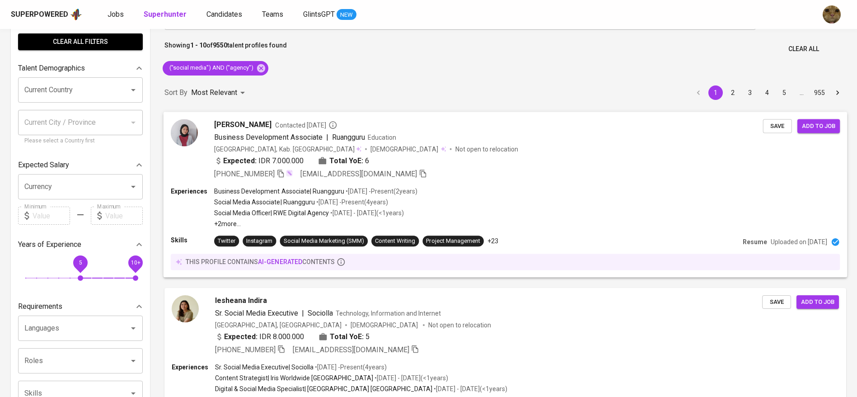
scroll to position [0, 0]
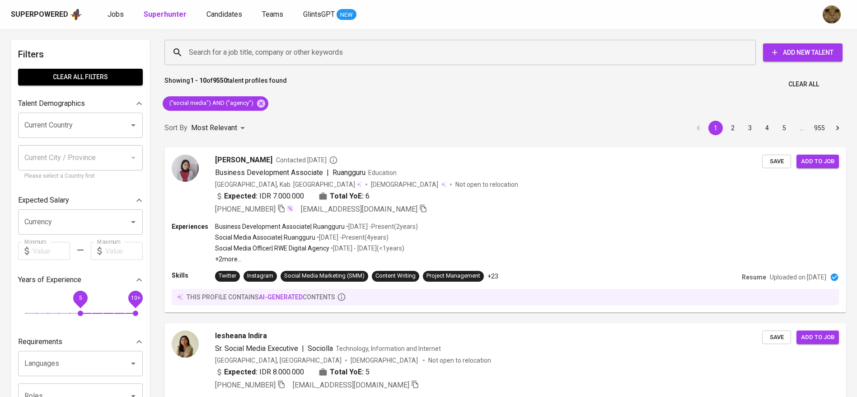
click at [83, 115] on div "Current Country" at bounding box center [80, 125] width 125 height 25
click at [47, 150] on li "[GEOGRAPHIC_DATA]" at bounding box center [80, 151] width 125 height 16
type input "indones"
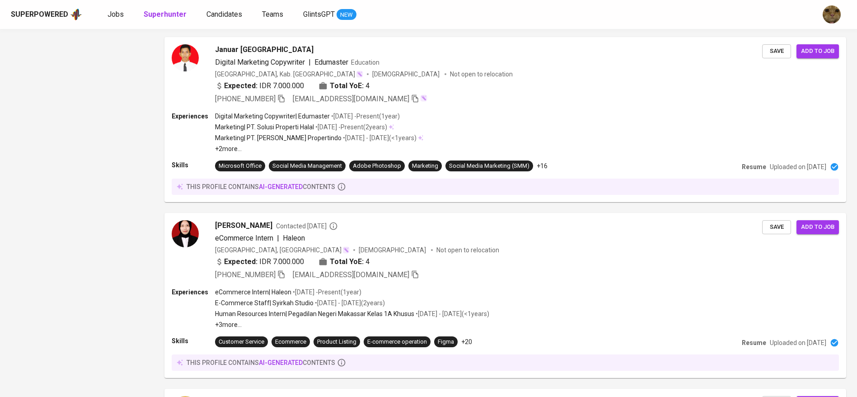
scroll to position [1081, 0]
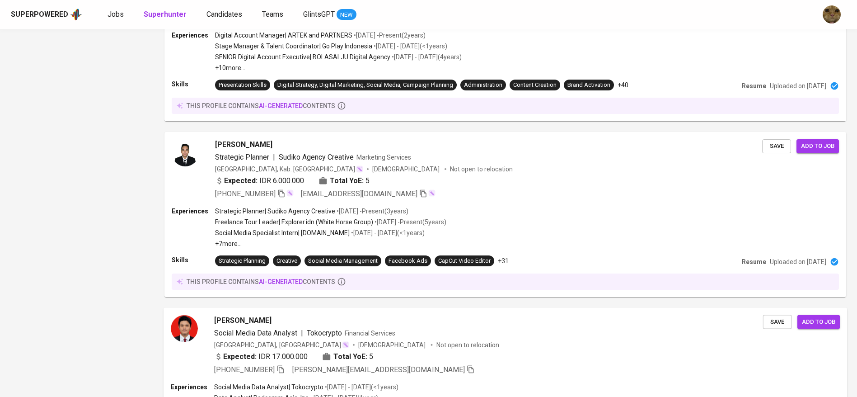
scroll to position [1557, 0]
